Goal: Register for event/course

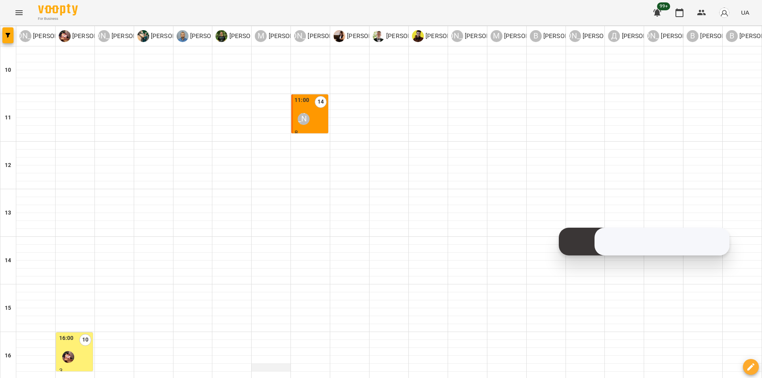
scroll to position [238, 0]
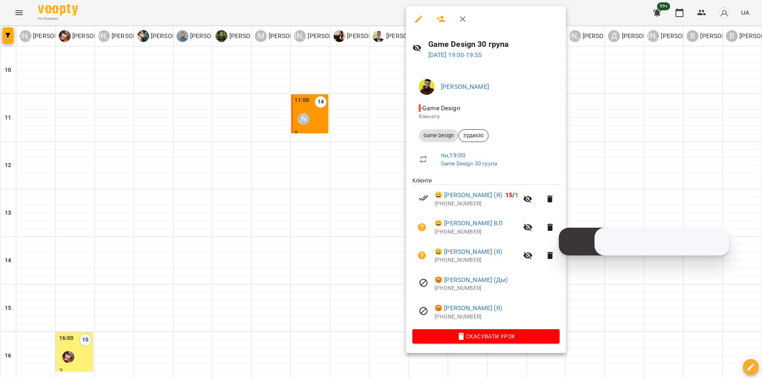
click at [355, 121] on div at bounding box center [381, 189] width 762 height 378
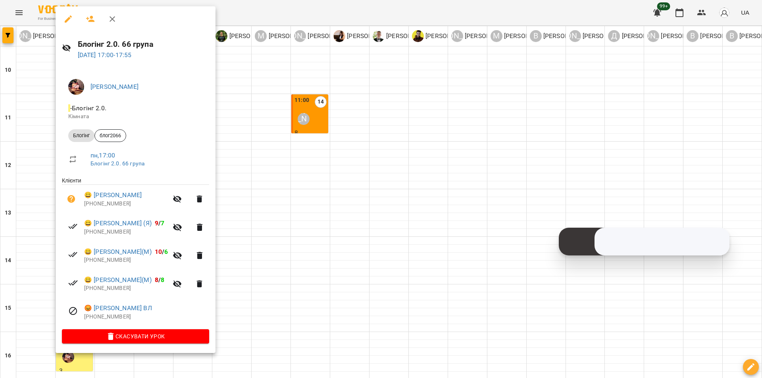
click at [307, 158] on div at bounding box center [381, 189] width 762 height 378
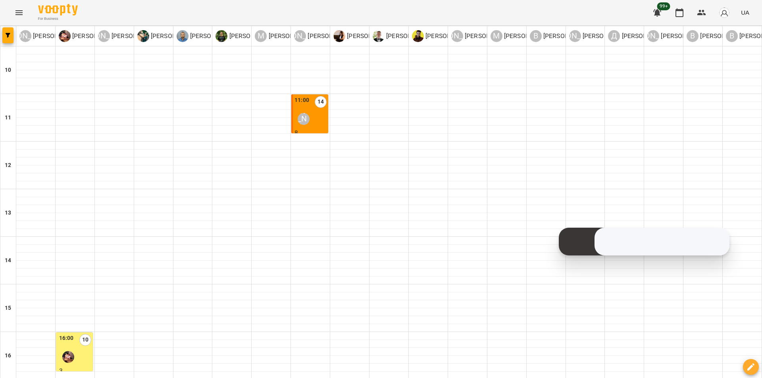
scroll to position [318, 0]
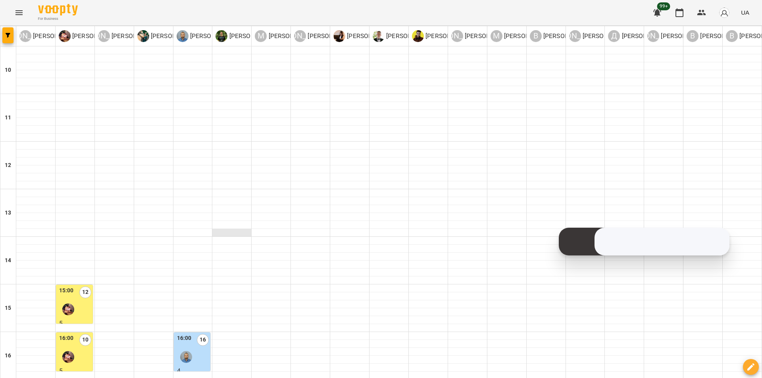
scroll to position [159, 0]
click at [82, 334] on div "16:00 10" at bounding box center [75, 350] width 32 height 32
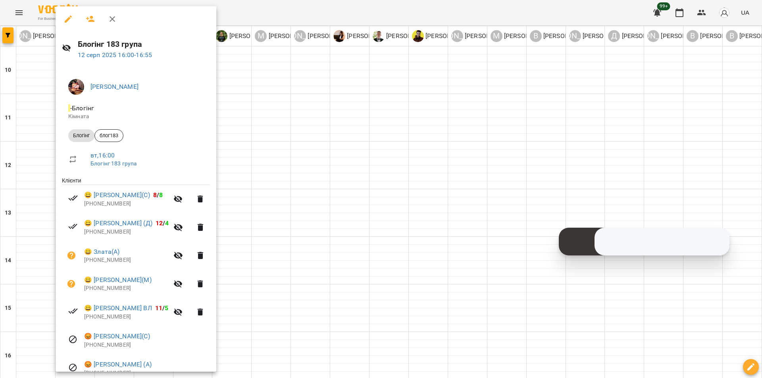
click at [293, 149] on div at bounding box center [381, 189] width 762 height 378
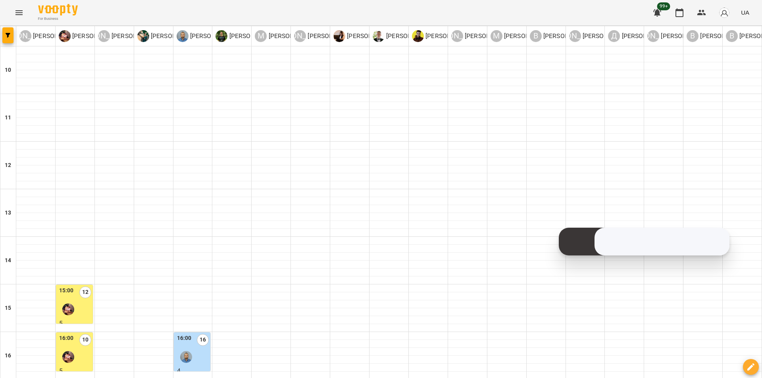
scroll to position [238, 0]
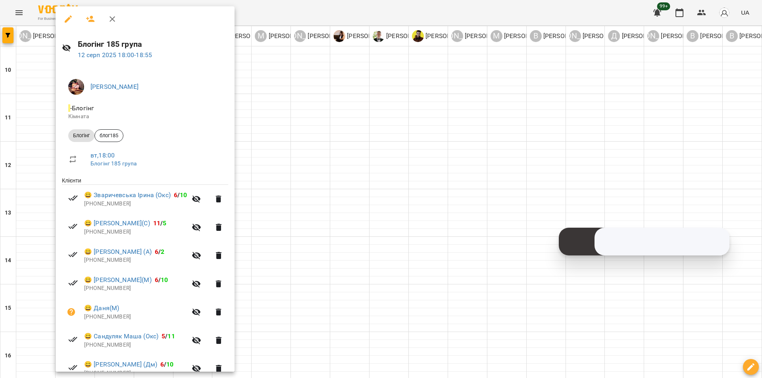
click at [295, 126] on div at bounding box center [381, 189] width 762 height 378
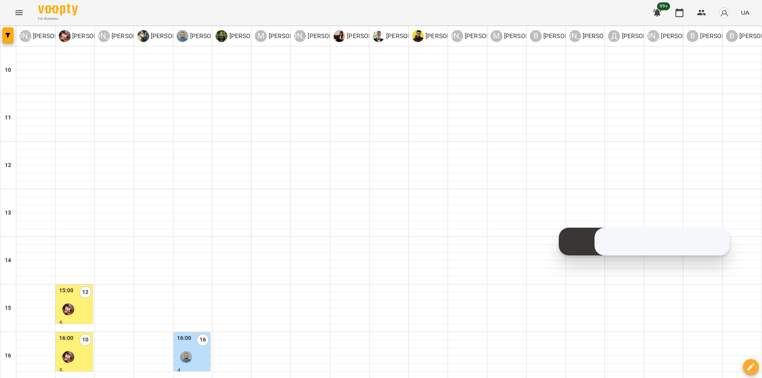
type input "**********"
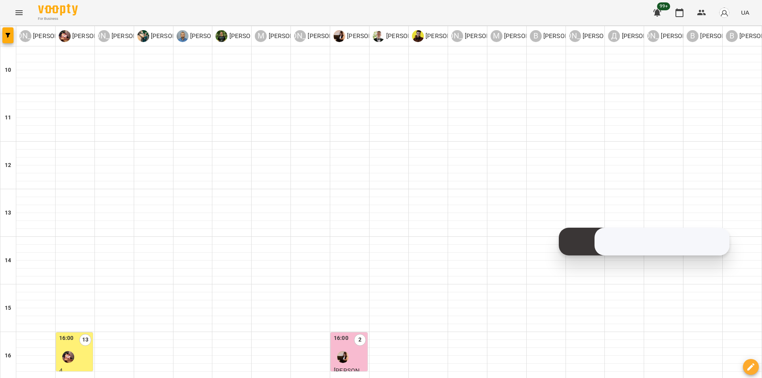
type input "**********"
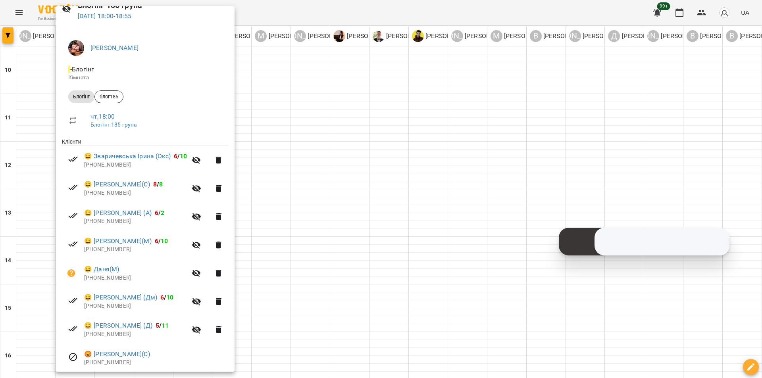
scroll to position [40, 0]
click at [265, 213] on div at bounding box center [381, 189] width 762 height 378
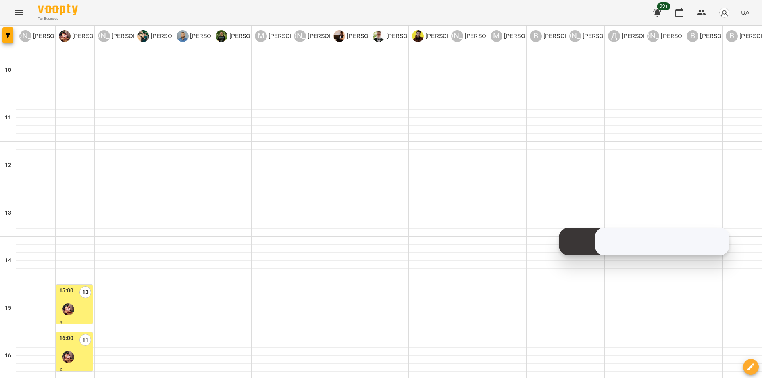
type input "**********"
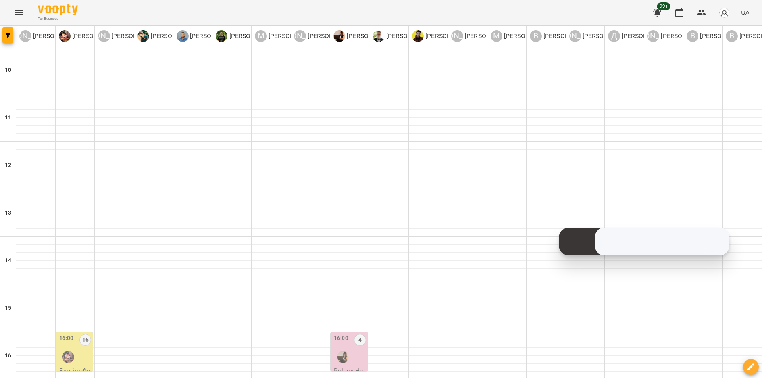
type input "**********"
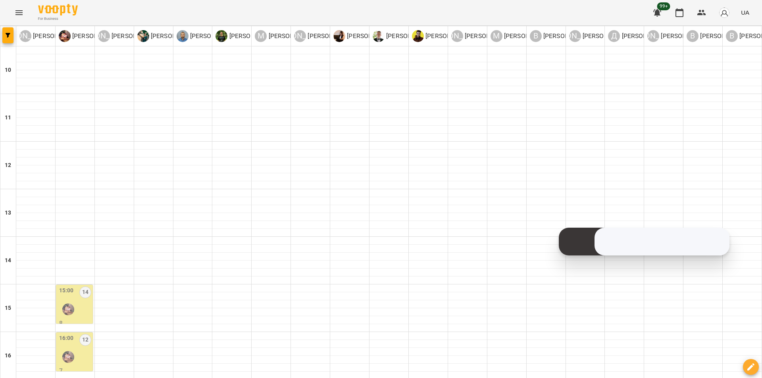
scroll to position [318, 0]
type input "**********"
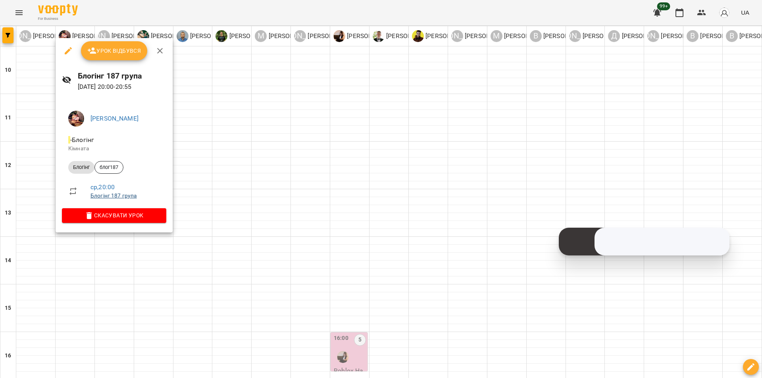
click at [127, 196] on link "Блогінг 187 група" at bounding box center [114, 196] width 46 height 6
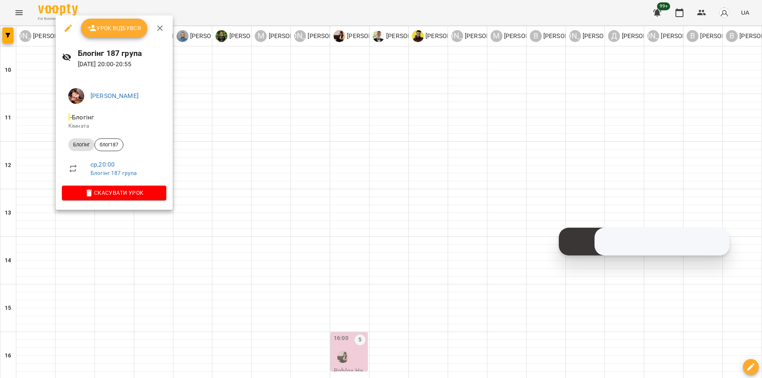
click at [210, 208] on div at bounding box center [381, 189] width 762 height 378
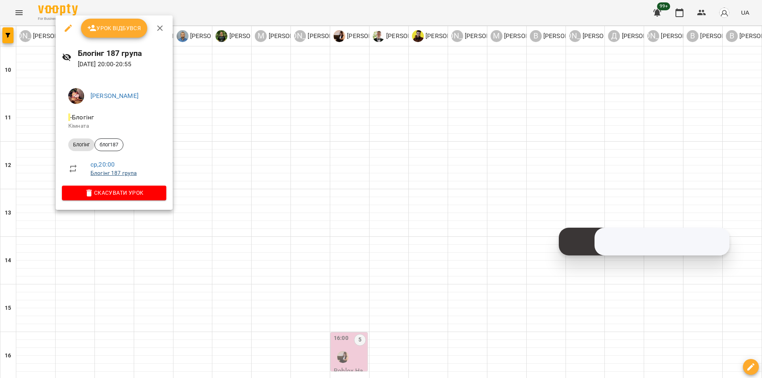
click at [113, 174] on link "Блогінг 187 група" at bounding box center [114, 173] width 46 height 6
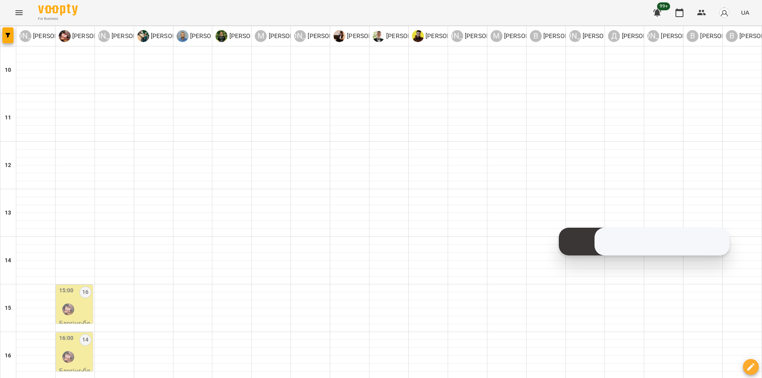
scroll to position [278, 0]
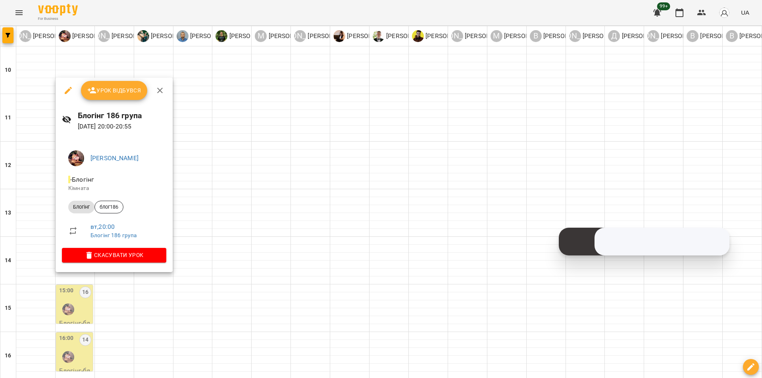
click at [109, 289] on div at bounding box center [381, 189] width 762 height 378
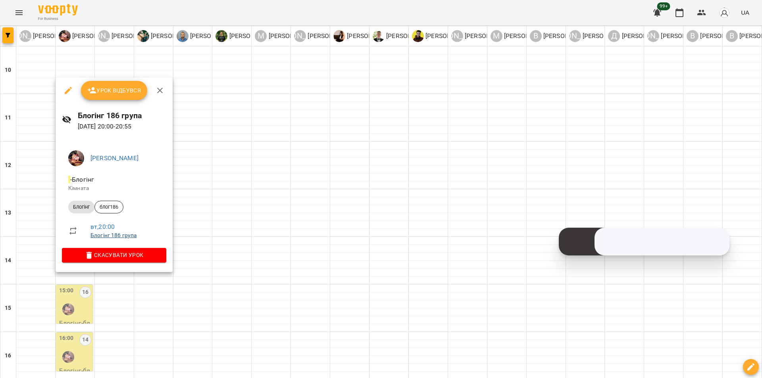
click at [114, 236] on link "Блогінг 186 група" at bounding box center [114, 235] width 46 height 6
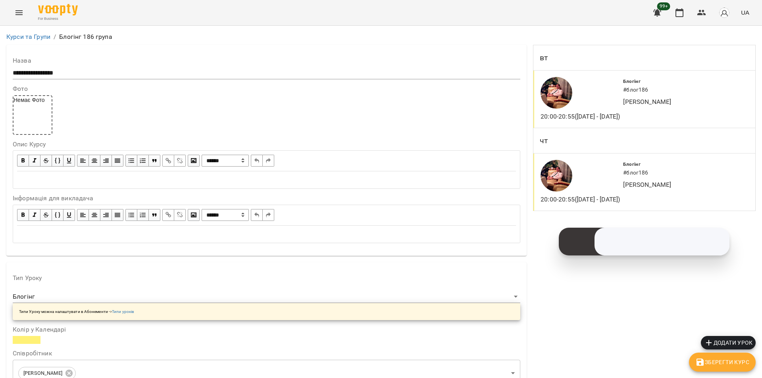
scroll to position [635, 0]
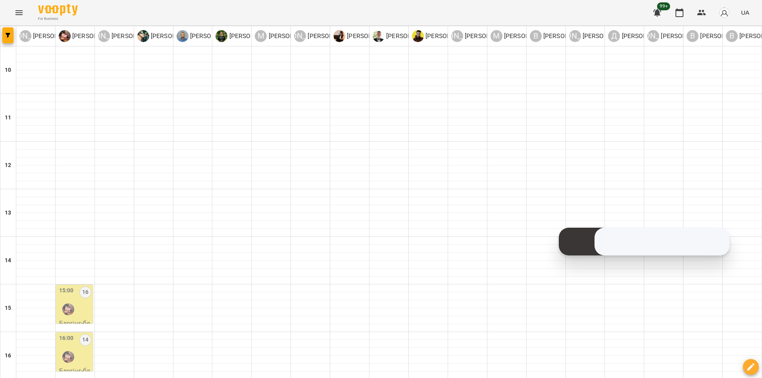
scroll to position [199, 0]
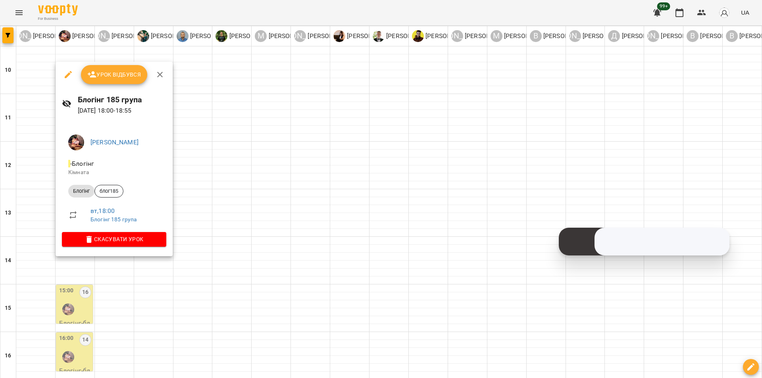
click at [97, 282] on div at bounding box center [381, 189] width 762 height 378
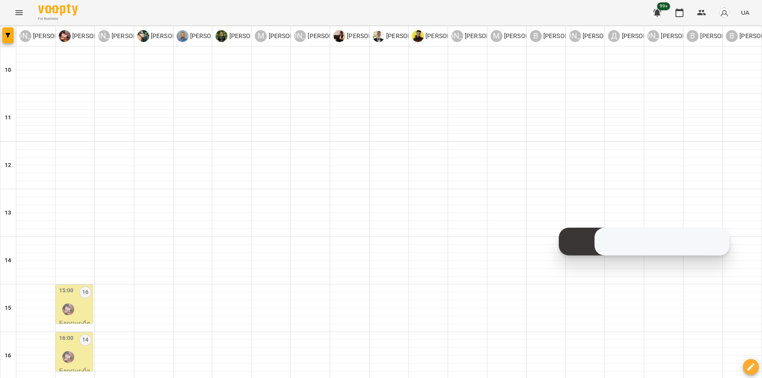
scroll to position [318, 0]
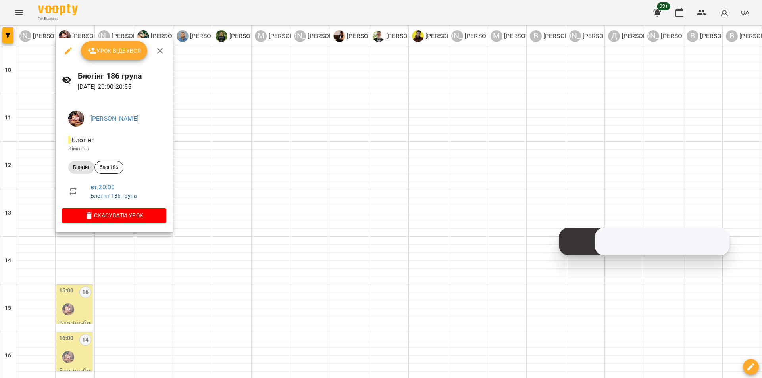
click at [123, 197] on link "Блогінг 186 група" at bounding box center [114, 196] width 46 height 6
